Goal: Book appointment/travel/reservation

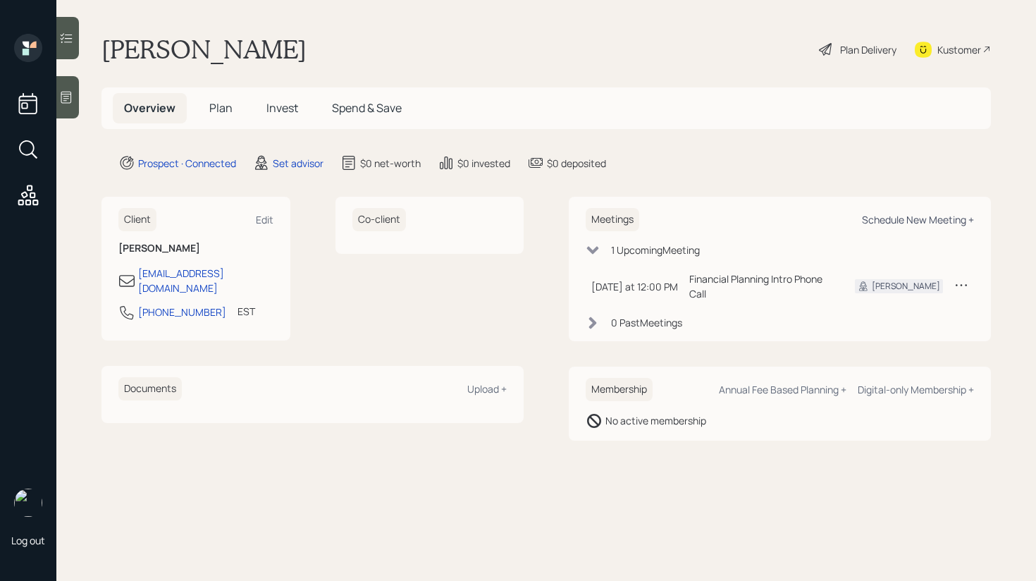
click at [918, 222] on div "Schedule New Meeting +" at bounding box center [918, 219] width 112 height 13
select select "round-[PERSON_NAME]"
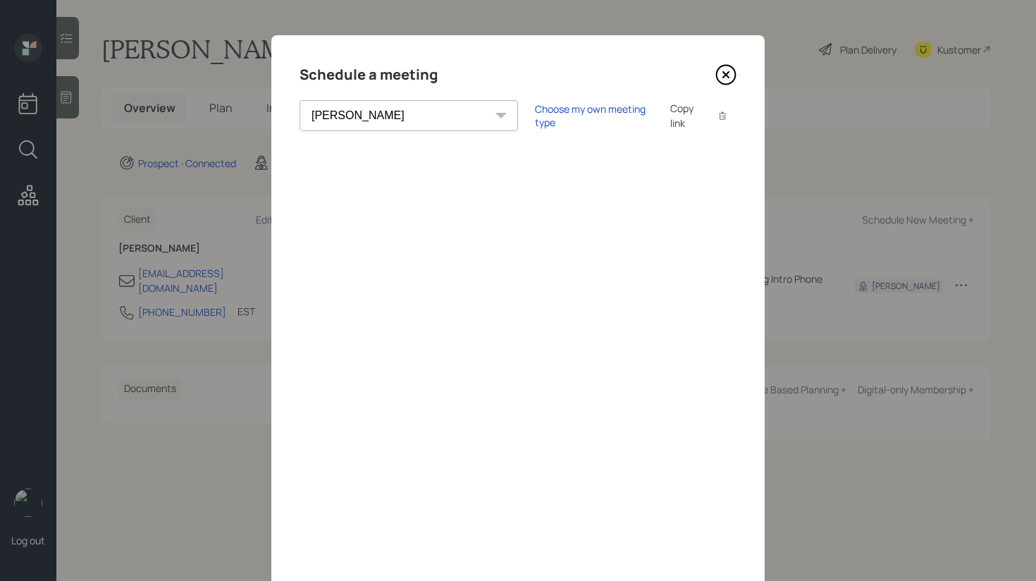
scroll to position [11, 0]
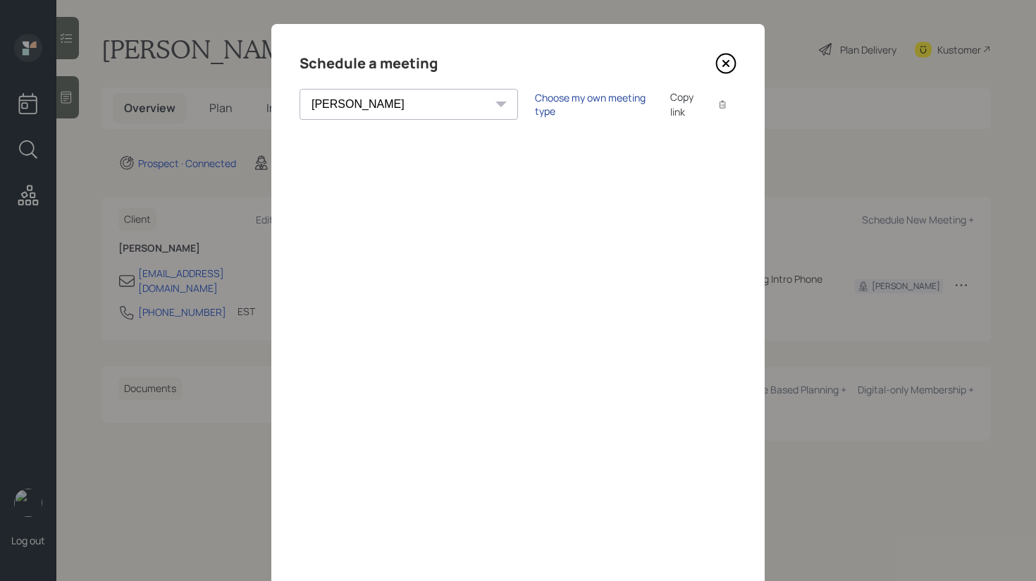
click at [535, 103] on div "Choose my own meeting type" at bounding box center [594, 104] width 118 height 27
click at [733, 69] on icon at bounding box center [726, 63] width 19 height 19
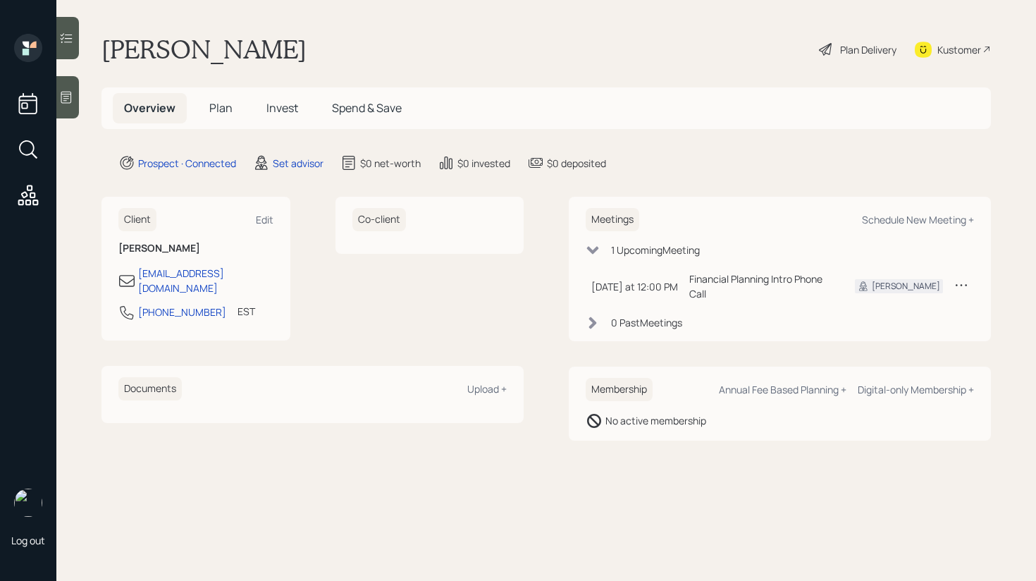
click at [68, 114] on div at bounding box center [67, 97] width 23 height 42
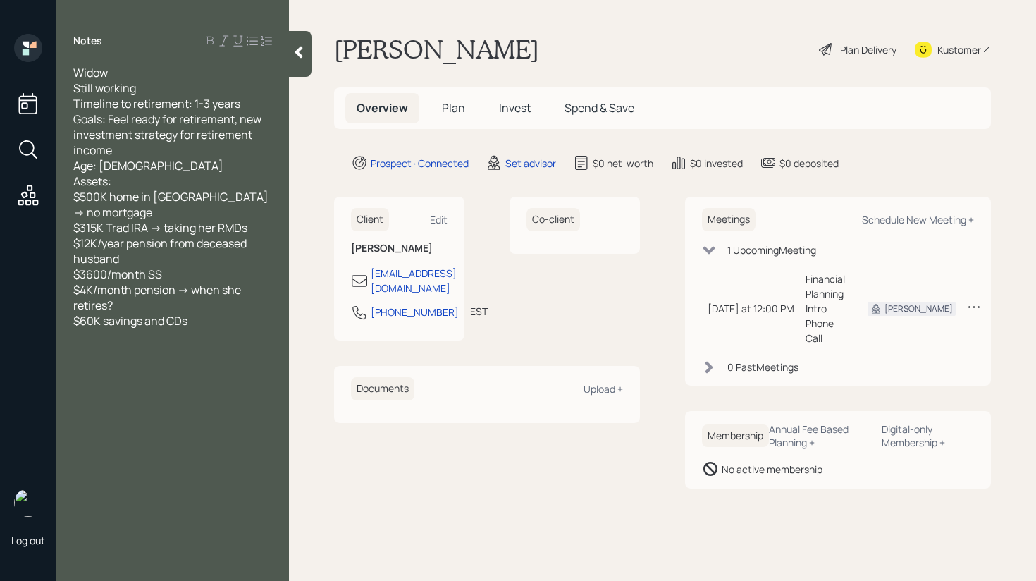
click at [300, 52] on icon at bounding box center [299, 52] width 14 height 14
